Goal: Task Accomplishment & Management: Complete application form

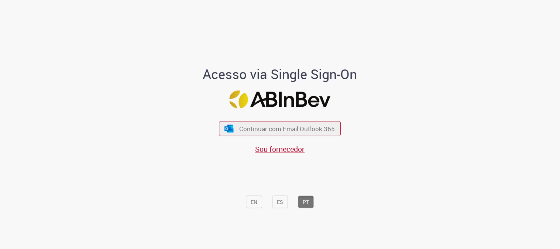
click at [172, 119] on div "Acesso via Single Sign-On Continuar com Email Outlook 365 Sou fornecedor EN ES …" at bounding box center [280, 127] width 216 height 246
click at [285, 127] on span "Continuar com Email Outlook 365" at bounding box center [286, 128] width 97 height 8
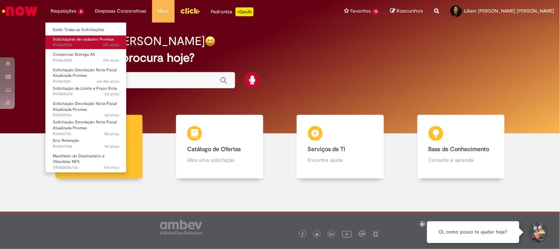
click at [69, 42] on span "21h atrás 21 horas atrás R13463150" at bounding box center [86, 45] width 66 height 6
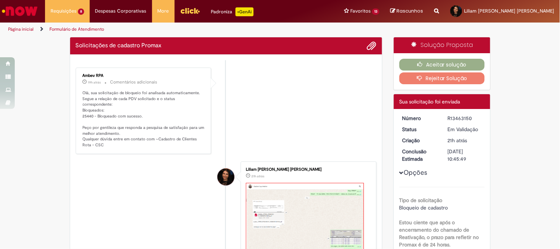
click at [312, 107] on li "Ambev RPA 19h atrás 19 horas atrás Comentários adicionais Olá, sua solicitação …" at bounding box center [226, 111] width 301 height 86
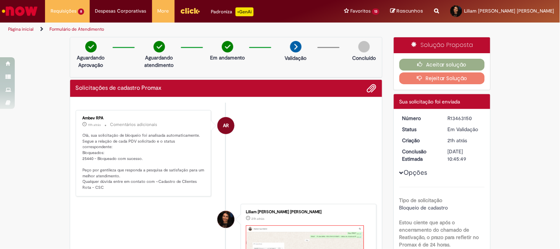
click at [135, 93] on div "Solicitações de cadastro Promax" at bounding box center [226, 88] width 312 height 17
drag, startPoint x: 170, startPoint y: 136, endPoint x: 192, endPoint y: 136, distance: 22.1
click at [192, 136] on p "Olá, sua solicitação de bloqueio foi analisada automaticamente. Segue a relação…" at bounding box center [144, 162] width 123 height 58
drag, startPoint x: 108, startPoint y: 140, endPoint x: 190, endPoint y: 148, distance: 82.3
click at [190, 148] on p "Olá, sua solicitação de bloqueio foi analisada automaticamente. Segue a relação…" at bounding box center [144, 162] width 123 height 58
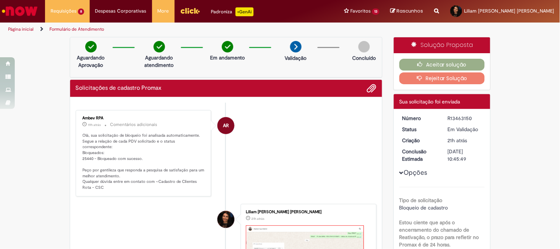
click at [109, 150] on p "Olá, sua solicitação de bloqueio foi analisada automaticamente. Segue a relação…" at bounding box center [144, 162] width 123 height 58
click at [148, 152] on p "Olá, sua solicitação de bloqueio foi analisada automaticamente. Segue a relação…" at bounding box center [144, 162] width 123 height 58
click at [420, 65] on icon "button" at bounding box center [422, 64] width 9 height 5
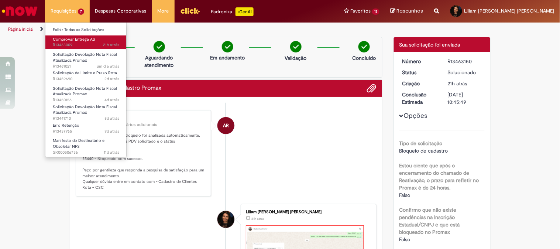
click at [80, 42] on link "Comprovar Entrega AS 21h atrás 21 horas atrás R13463009" at bounding box center [85, 42] width 81 height 14
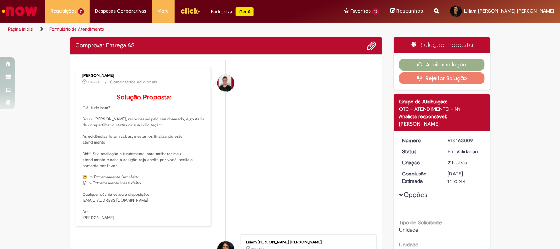
click at [262, 146] on li "Matheus Henrique Drudi 21h atrás 21 horas atrás Comentários adicionais Solução …" at bounding box center [226, 147] width 301 height 159
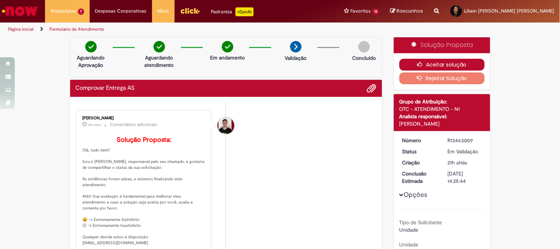
click at [450, 63] on button "Aceitar solução" at bounding box center [441, 65] width 85 height 12
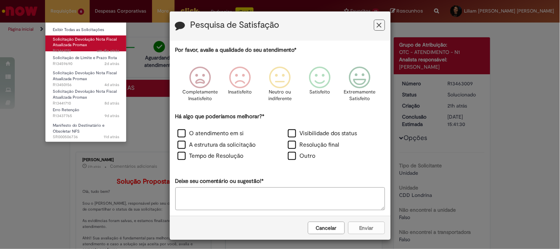
click at [83, 42] on span "Solicitação Devolução Nota Fiscal Atualizada Promax" at bounding box center [85, 42] width 64 height 11
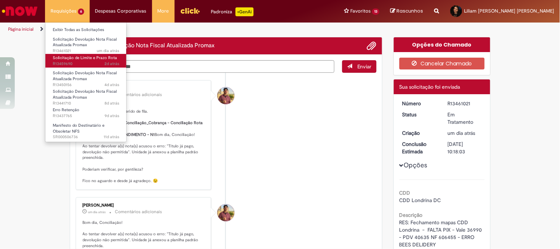
click at [87, 57] on span "Solicitação de Limite e Prazo Rota" at bounding box center [85, 58] width 64 height 6
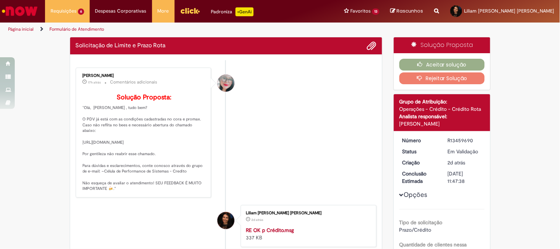
click at [302, 142] on li "Franciele Fernanda Melo dos Santos 17h atrás 17 horas atrás Comentários adicion…" at bounding box center [226, 133] width 301 height 130
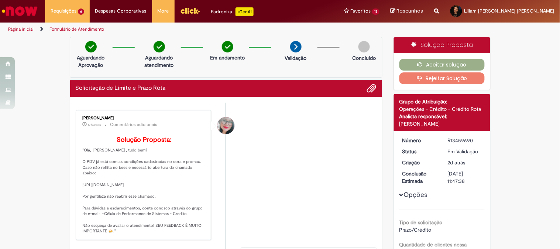
click at [119, 129] on div "Franciele Fernanda Melo dos Santos 17h atrás 17 horas atrás Comentários adicion…" at bounding box center [143, 175] width 131 height 126
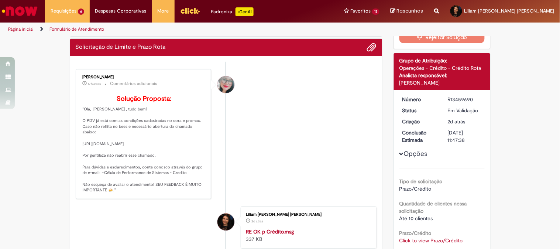
click at [185, 134] on p "Solução Proposta: "Olá, Liliam , tudo bem? O PDV já está com as condições cadas…" at bounding box center [144, 144] width 123 height 98
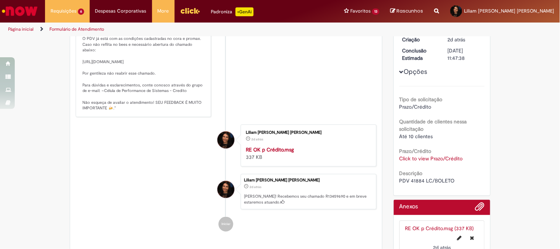
scroll to position [164, 0]
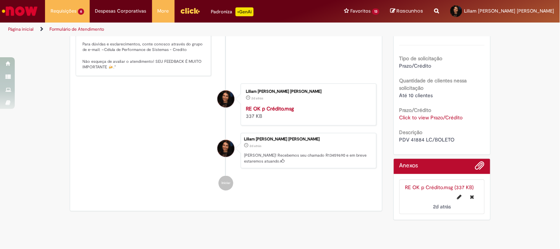
click at [461, 139] on div "PDV 41884 LC/BOLETO" at bounding box center [441, 139] width 85 height 7
click at [416, 138] on span "PDV 41884 LC/BOLETO" at bounding box center [426, 139] width 55 height 7
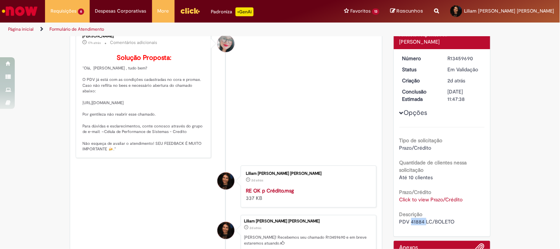
copy span "41884"
click at [289, 142] on li "Franciele Fernanda Melo dos Santos 17h atrás 17 horas atrás Comentários adicion…" at bounding box center [226, 93] width 301 height 130
click at [235, 139] on li "Franciele Fernanda Melo dos Santos 17h atrás 17 horas atrás Comentários adicion…" at bounding box center [226, 93] width 301 height 130
click at [437, 197] on link "Click to view Prazo/Crédito" at bounding box center [430, 199] width 63 height 7
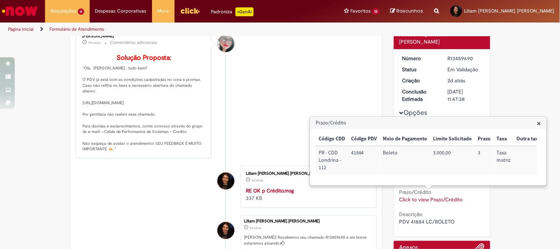
scroll to position [0, 6]
drag, startPoint x: 487, startPoint y: 181, endPoint x: 499, endPoint y: 174, distance: 14.4
click at [513, 181] on div "Código CDD Código PDV Meio de Pagamento Limite Solicitado Prazo Taxa Outra taxa…" at bounding box center [426, 156] width 221 height 49
drag, startPoint x: 346, startPoint y: 66, endPoint x: 455, endPoint y: 102, distance: 114.5
click at [346, 66] on li "Franciele Fernanda Melo dos Santos 17h atrás 17 horas atrás Comentários adicion…" at bounding box center [226, 93] width 301 height 130
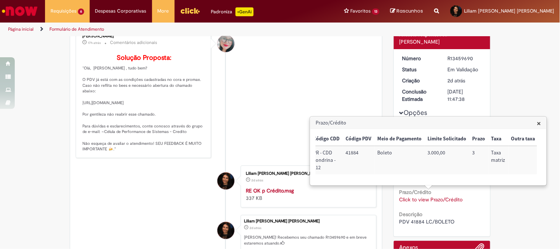
click at [542, 121] on h3 "Prazo/Crédito" at bounding box center [428, 123] width 236 height 12
click at [541, 121] on span "×" at bounding box center [539, 123] width 4 height 10
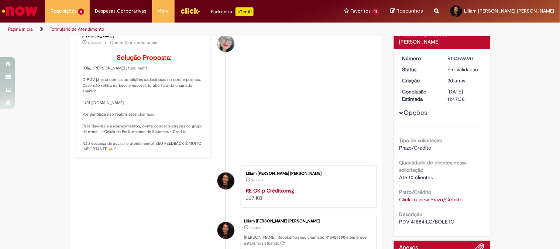
scroll to position [0, 0]
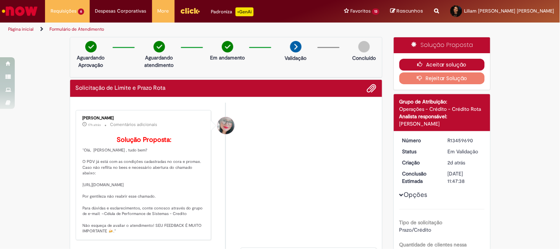
click at [438, 62] on button "Aceitar solução" at bounding box center [441, 65] width 85 height 12
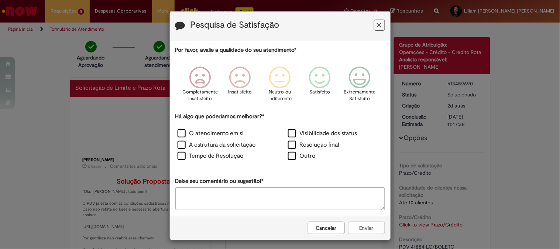
click at [377, 25] on icon "Feedback" at bounding box center [379, 25] width 5 height 8
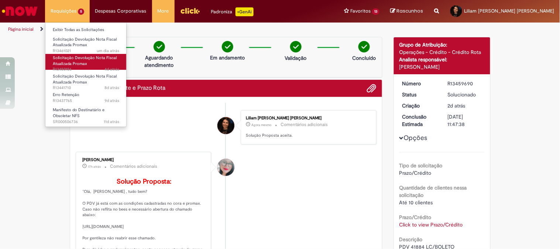
click at [80, 66] on span "Solicitação Devolução Nota Fiscal Atualizada Promax" at bounding box center [85, 60] width 64 height 11
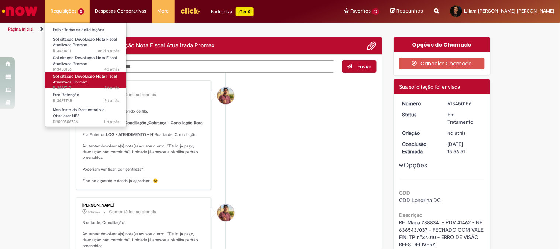
click at [87, 74] on span "Solicitação Devolução Nota Fiscal Atualizada Promax" at bounding box center [85, 78] width 64 height 11
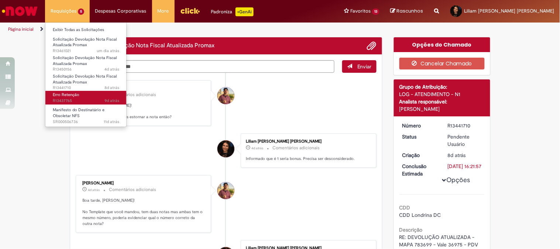
click at [84, 95] on link "Erro Retenção 9d atrás 9 dias atrás R13437765" at bounding box center [85, 98] width 81 height 14
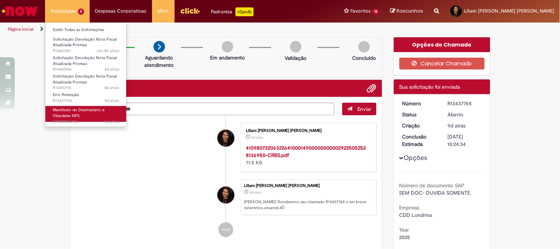
click at [70, 117] on span "Manifesto do Destinatário e Obsoletar NFS" at bounding box center [79, 112] width 52 height 11
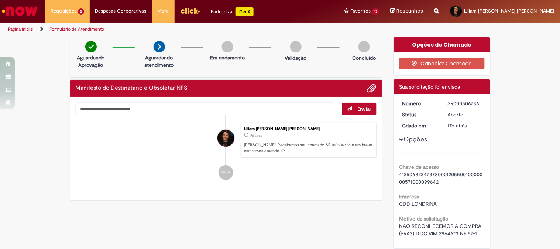
click at [157, 153] on li "Liliam Karla Kupfer Jose 17d atrás 17 dias atrás Ola! Recebemos seu chamado SR0…" at bounding box center [226, 140] width 301 height 35
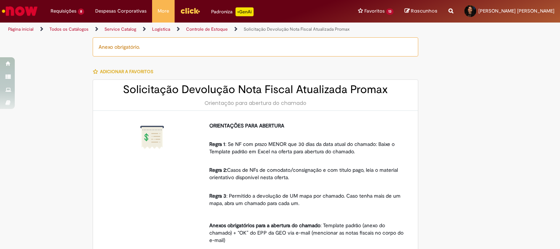
type input "**********"
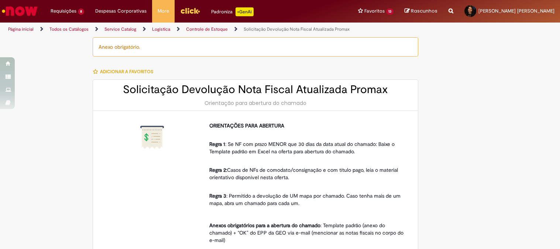
type input "**********"
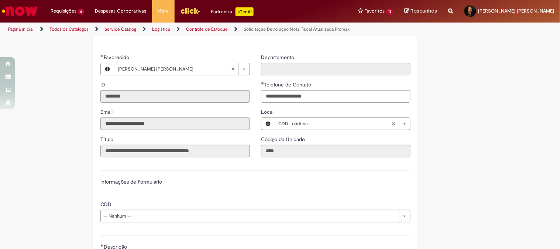
scroll to position [369, 0]
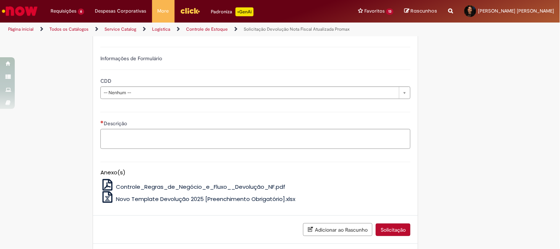
click at [191, 100] on div "**********" at bounding box center [255, 72] width 321 height 65
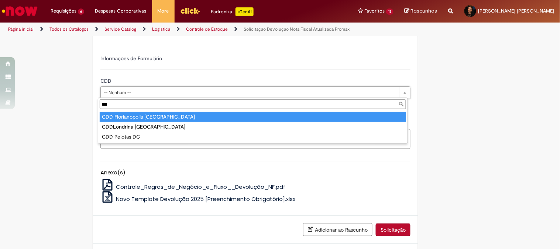
type input "****"
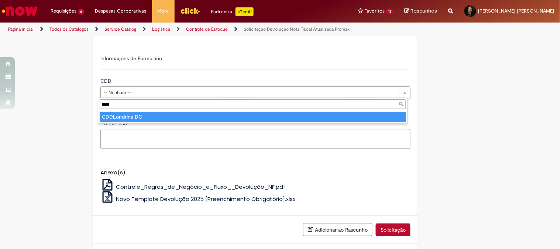
type input "**********"
select select "**********"
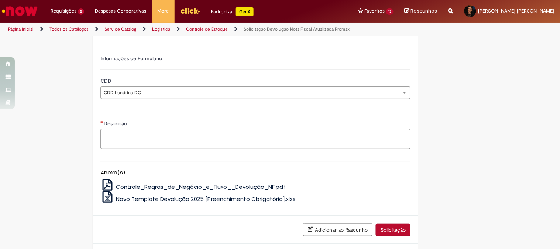
click at [143, 143] on textarea "Descrição" at bounding box center [255, 139] width 310 height 20
paste textarea "**********"
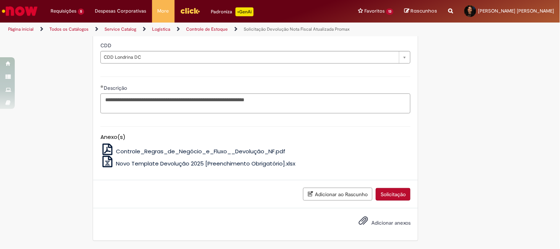
type textarea "**********"
click at [389, 223] on span "Adicionar anexos" at bounding box center [390, 223] width 39 height 7
click at [0, 0] on input "Adicionar anexos" at bounding box center [0, 0] width 0 height 0
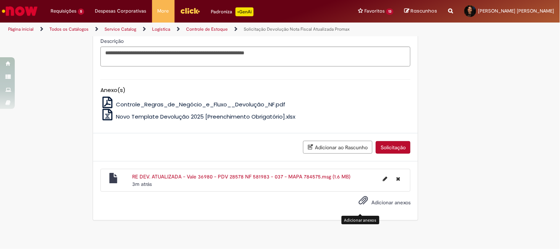
click at [358, 205] on div "RE DEV. ATUALIZADA - Vale 36980 - PDV 28578 NF 581983 - 037 - MAPA 784575.msg (…" at bounding box center [255, 190] width 325 height 58
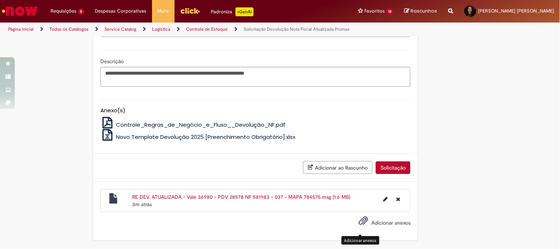
scroll to position [433, 0]
click at [396, 224] on span "Adicionar anexos" at bounding box center [390, 223] width 39 height 7
click at [0, 0] on input "Adicionar anexos" at bounding box center [0, 0] width 0 height 0
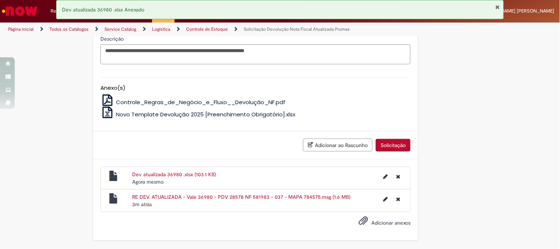
scroll to position [414, 0]
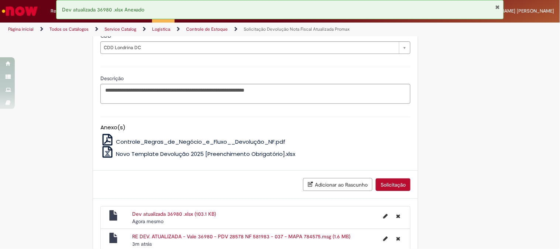
click at [385, 183] on button "Solicitação" at bounding box center [393, 184] width 35 height 13
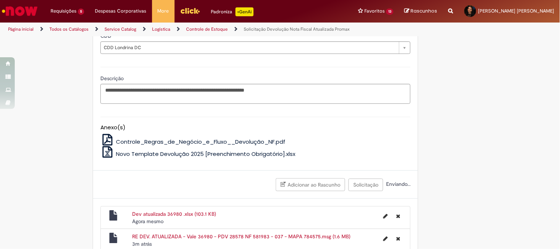
scroll to position [250, 0]
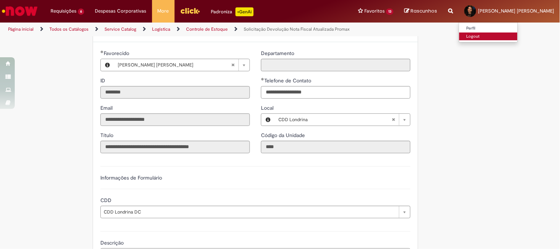
click at [484, 37] on link "Logout" at bounding box center [488, 36] width 58 height 8
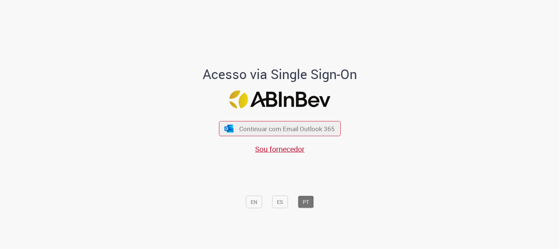
click at [324, 137] on div "Continuar com Email Outlook 365 Sou fornecedor" at bounding box center [280, 133] width 122 height 41
click at [322, 131] on span "Continuar com Email Outlook 365" at bounding box center [286, 128] width 97 height 8
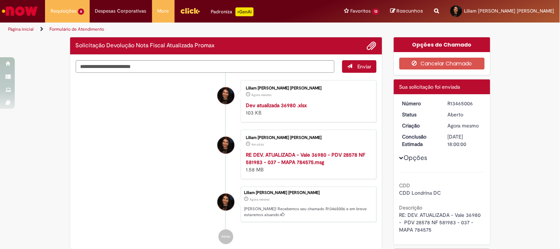
click at [465, 103] on div "R13465006" at bounding box center [465, 103] width 34 height 7
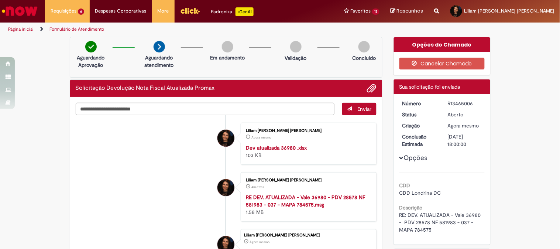
copy div "R13465006"
